Goal: Task Accomplishment & Management: Use online tool/utility

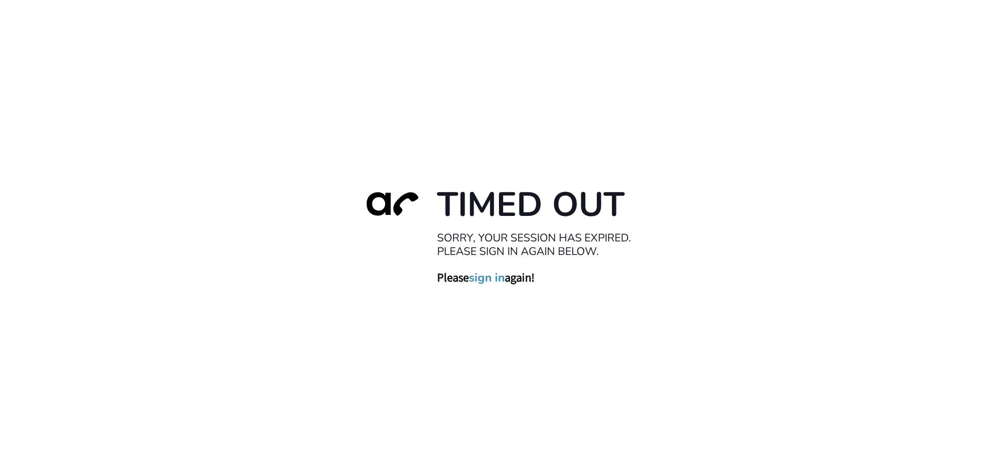
click at [486, 273] on link "sign in" at bounding box center [487, 277] width 36 height 15
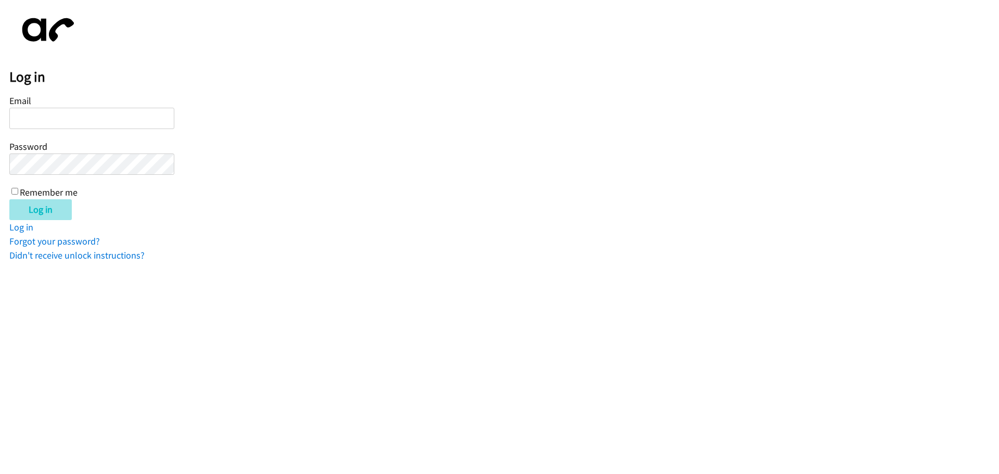
type input "[EMAIL_ADDRESS][DOMAIN_NAME]"
click at [40, 208] on input "Log in" at bounding box center [40, 209] width 62 height 21
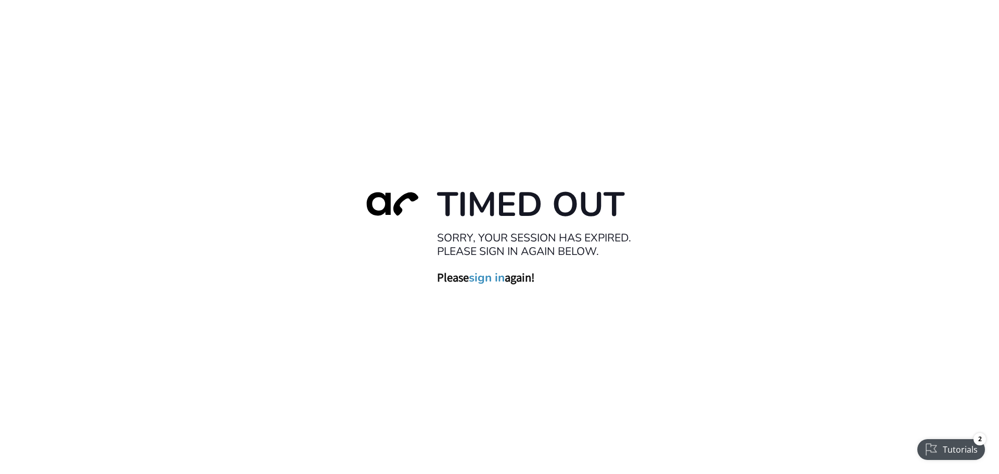
click at [484, 273] on link "sign in" at bounding box center [487, 277] width 36 height 15
